Goal: Transaction & Acquisition: Subscribe to service/newsletter

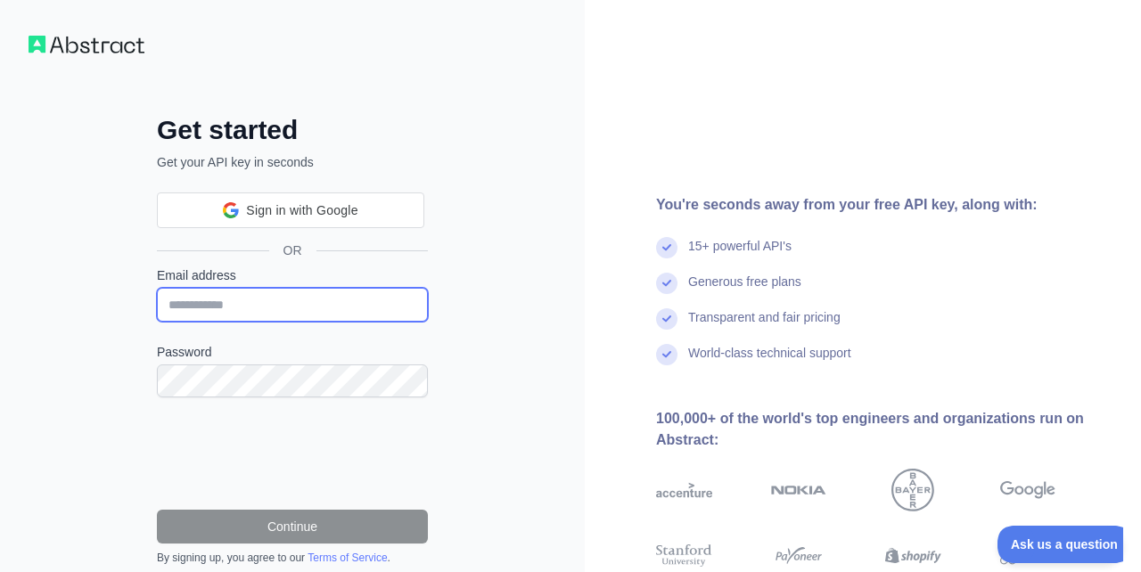
click at [316, 304] on input "Email address" at bounding box center [292, 305] width 271 height 34
type input "**********"
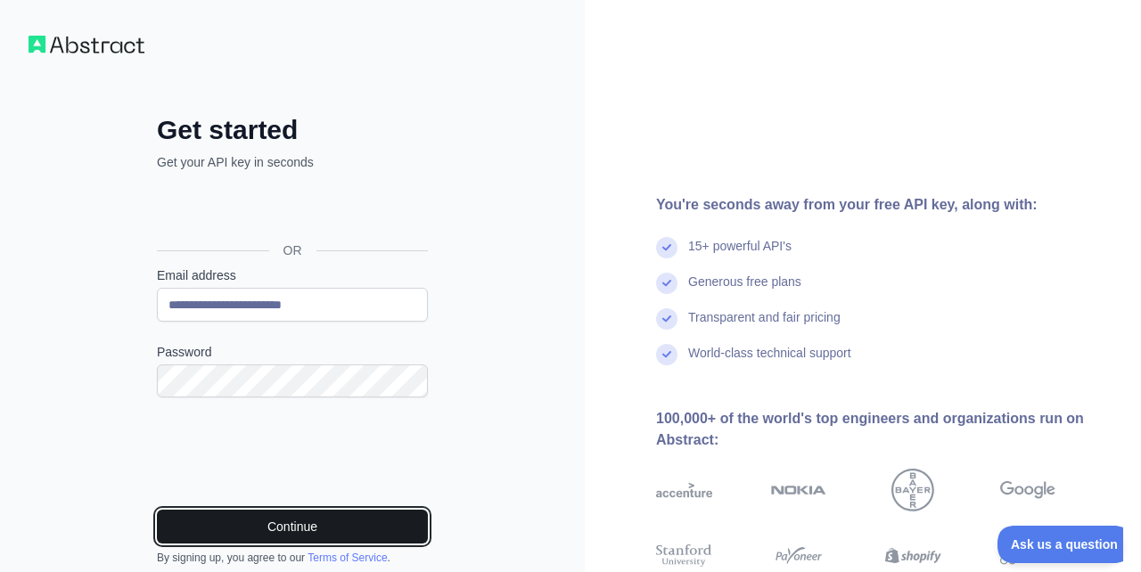
click at [290, 530] on button "Continue" at bounding box center [292, 527] width 271 height 34
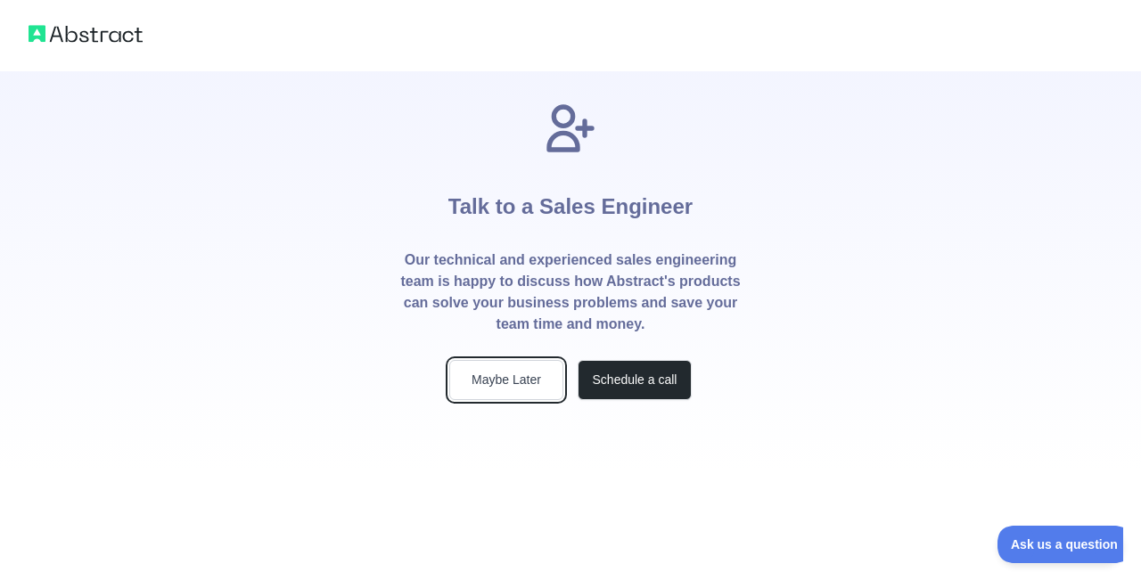
click at [510, 391] on button "Maybe Later" at bounding box center [506, 380] width 114 height 40
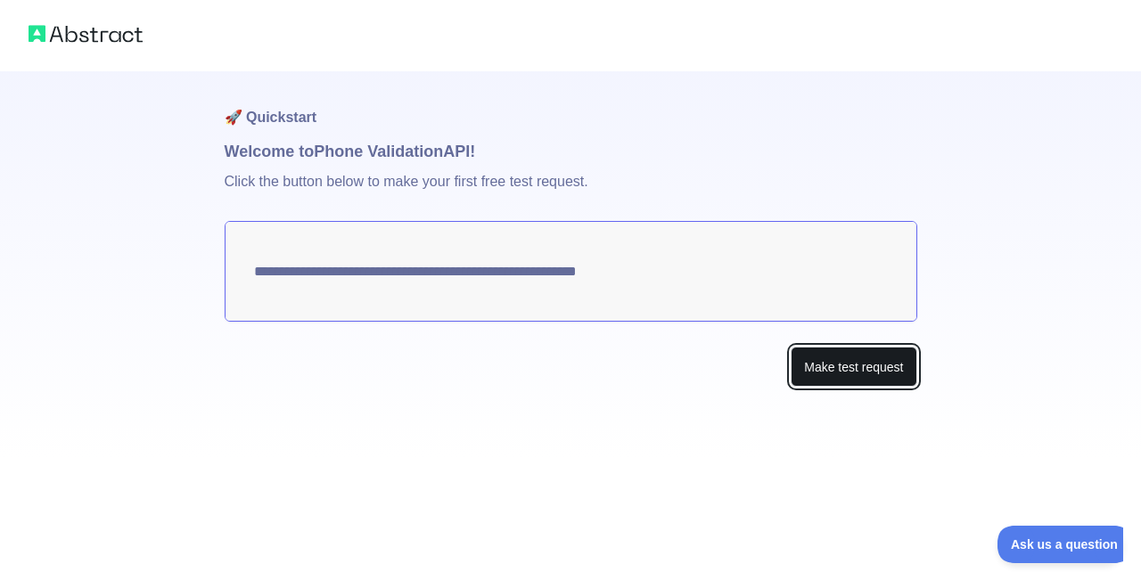
click at [837, 370] on button "Make test request" at bounding box center [853, 367] width 126 height 40
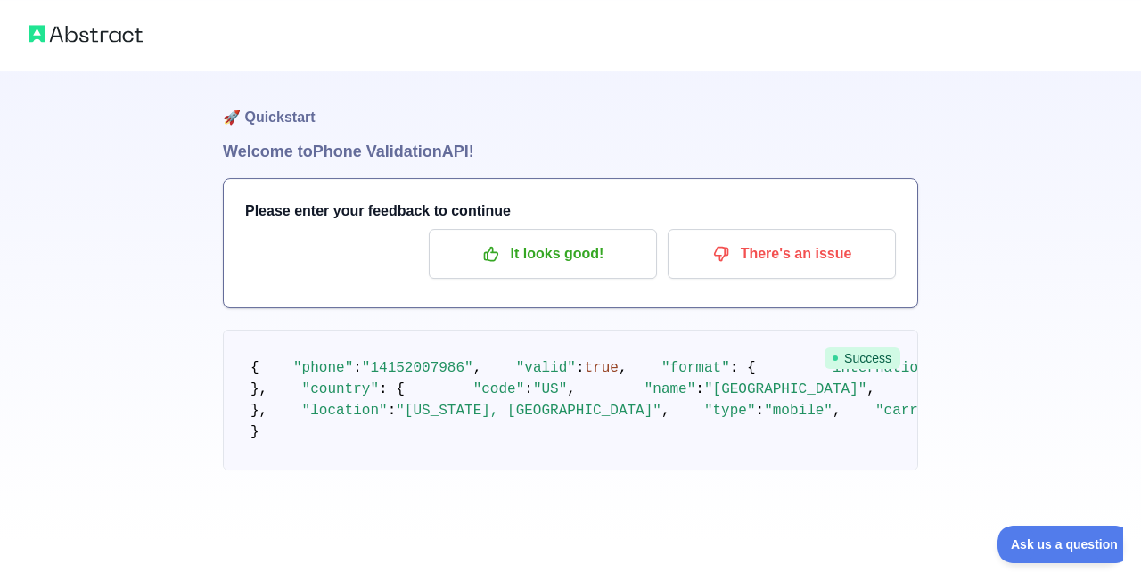
scroll to position [18, 0]
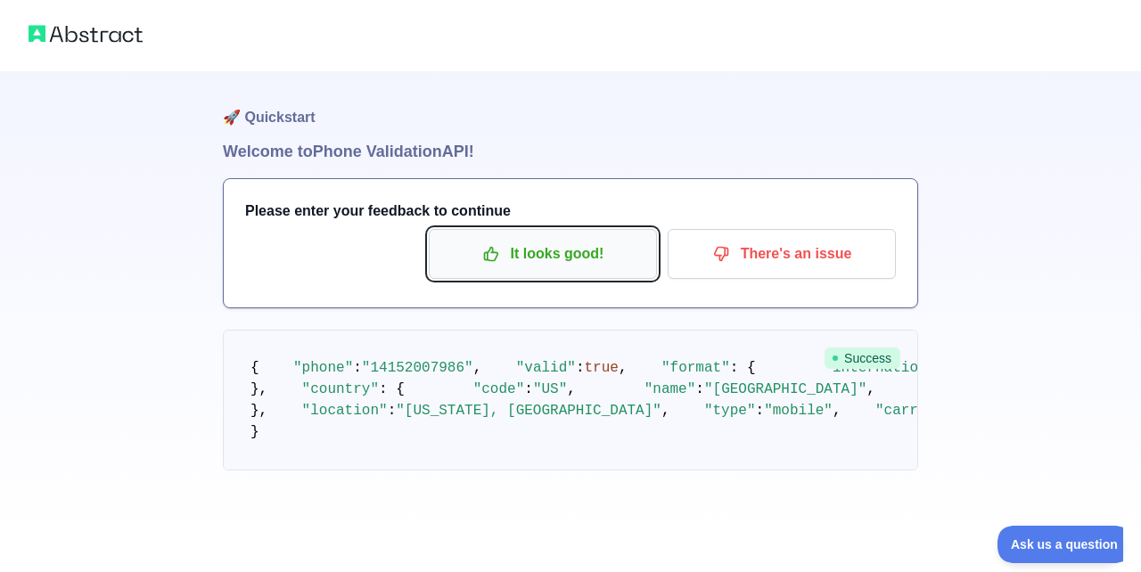
click at [449, 239] on p "It looks good!" at bounding box center [542, 254] width 201 height 30
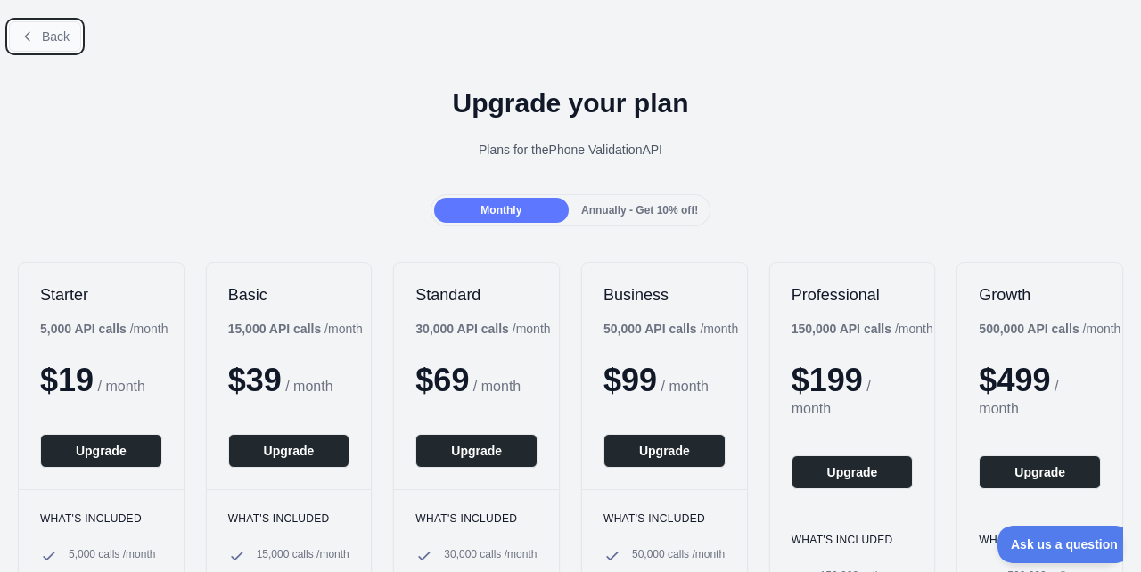
click at [53, 50] on button "Back" at bounding box center [45, 36] width 72 height 30
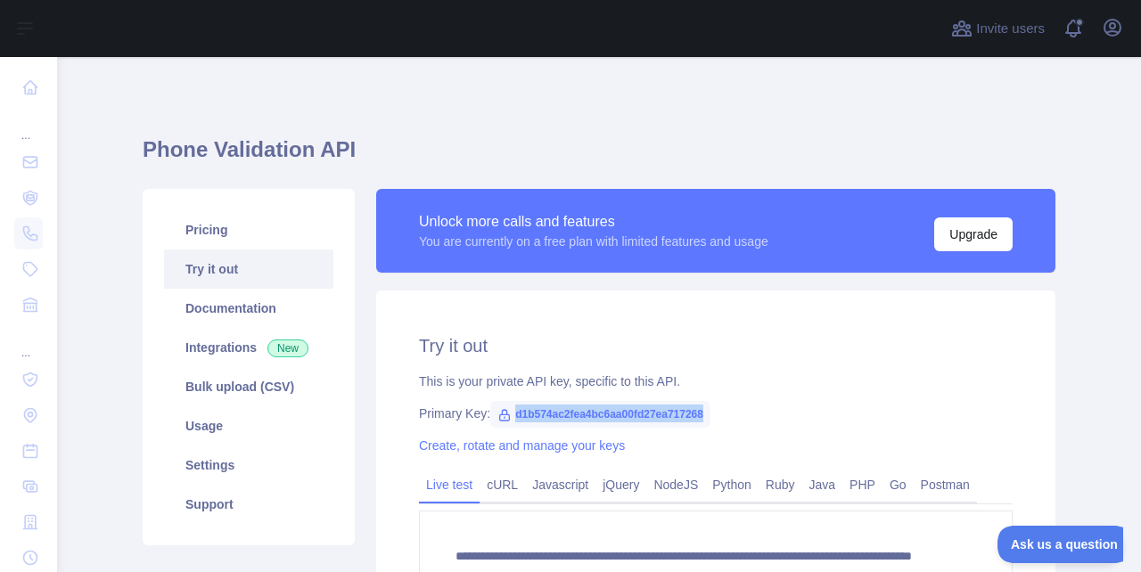
drag, startPoint x: 699, startPoint y: 411, endPoint x: 516, endPoint y: 415, distance: 183.6
click at [516, 415] on span "d1b574ac2fea4bc6aa00fd27ea717268" at bounding box center [600, 414] width 220 height 27
copy span "d1b574ac2fea4bc6aa00fd27ea717268"
